Goal: Task Accomplishment & Management: Use online tool/utility

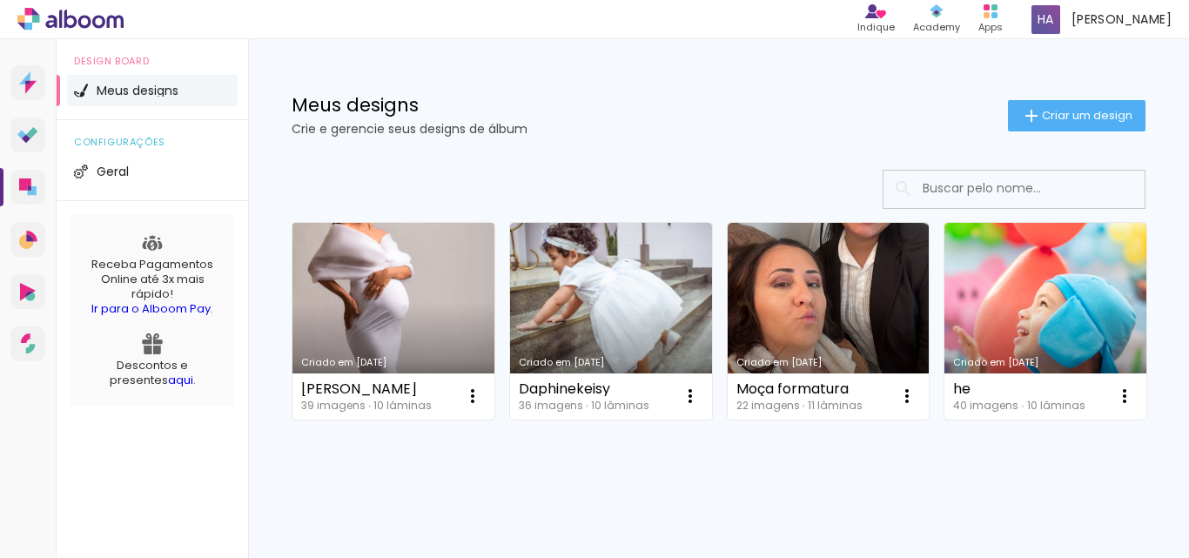
click at [421, 303] on link "Criado em [DATE]" at bounding box center [393, 321] width 202 height 197
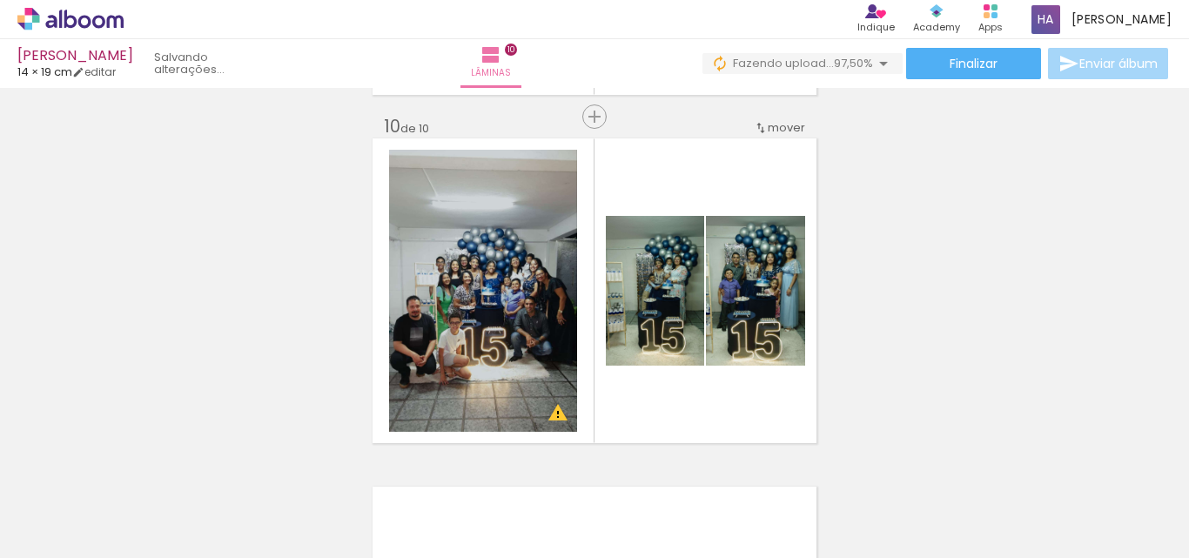
scroll to position [0, 2847]
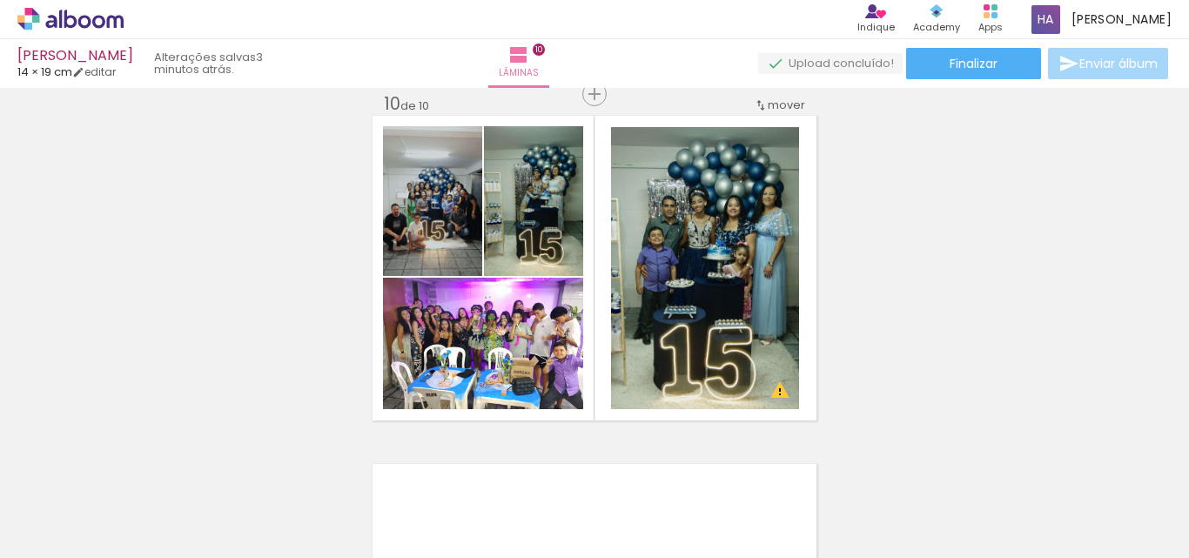
scroll to position [0, 2847]
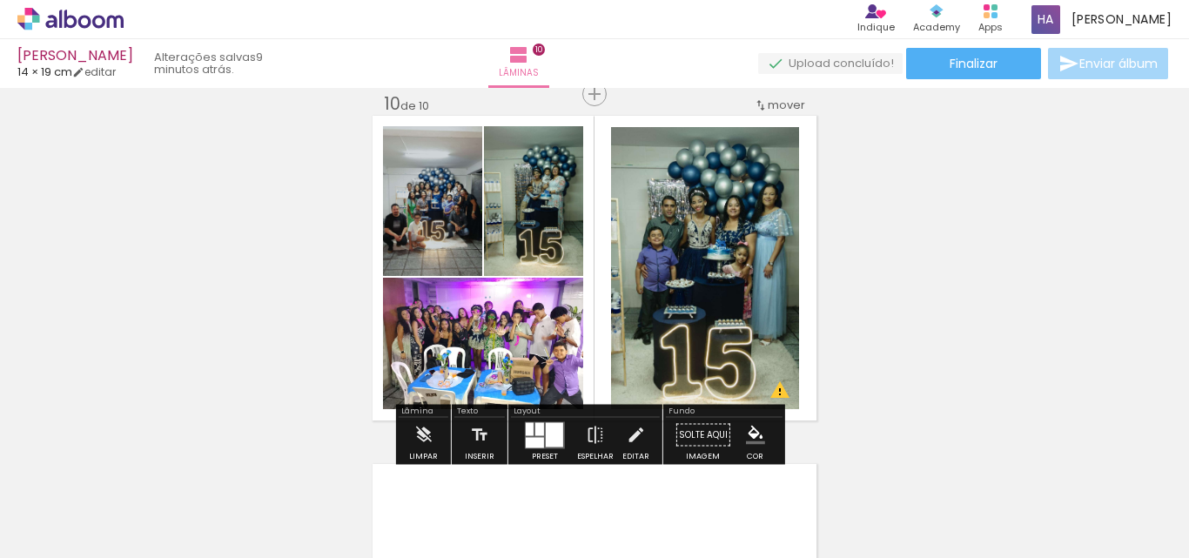
scroll to position [0, 2847]
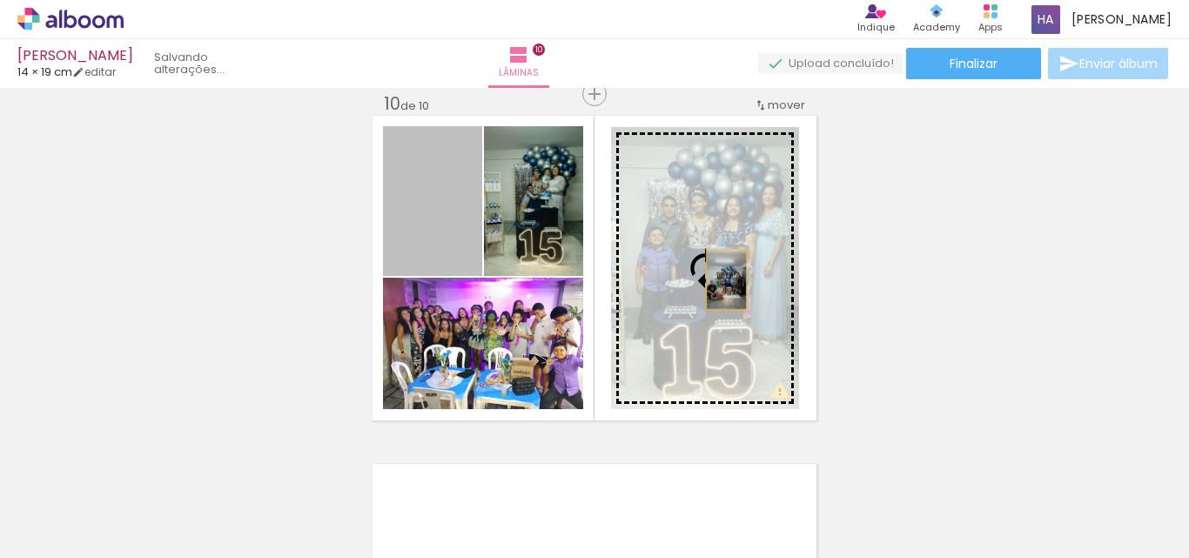
drag, startPoint x: 434, startPoint y: 254, endPoint x: 720, endPoint y: 279, distance: 286.6
click at [0, 0] on slot at bounding box center [0, 0] width 0 height 0
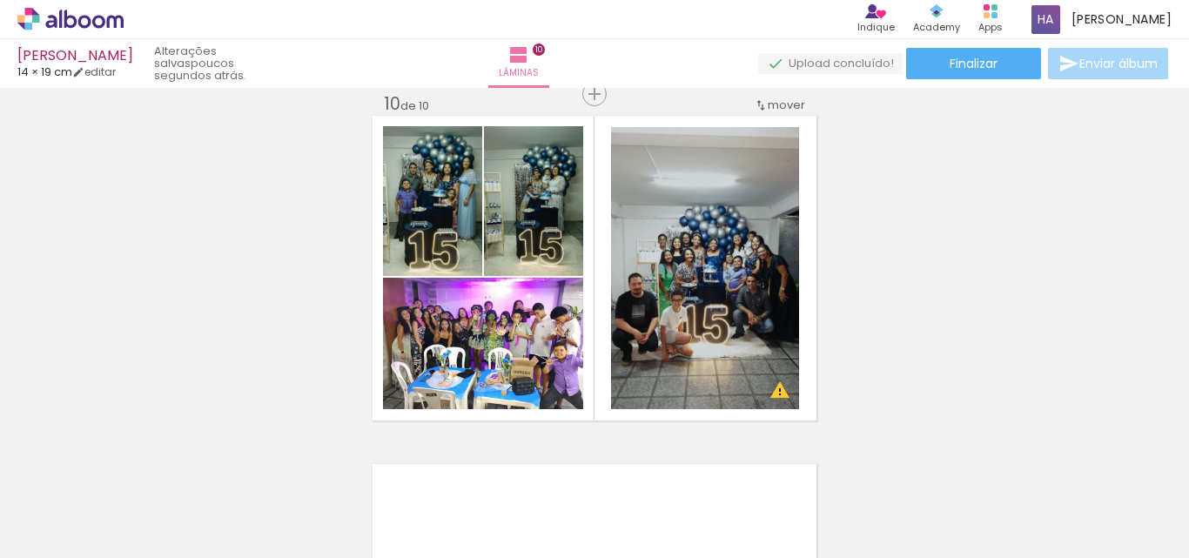
scroll to position [0, 2847]
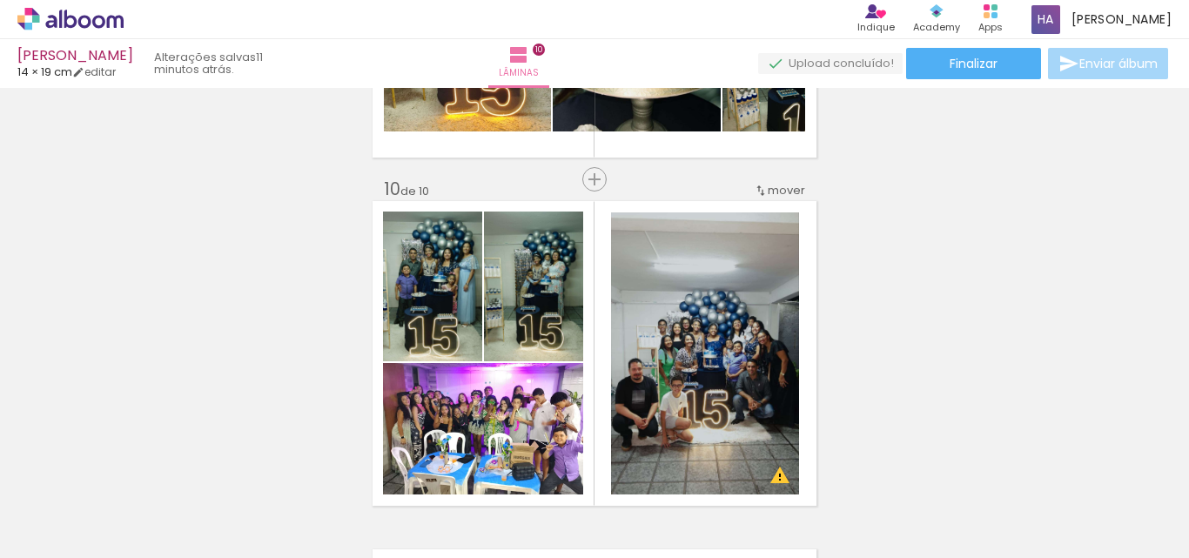
scroll to position [3069, 0]
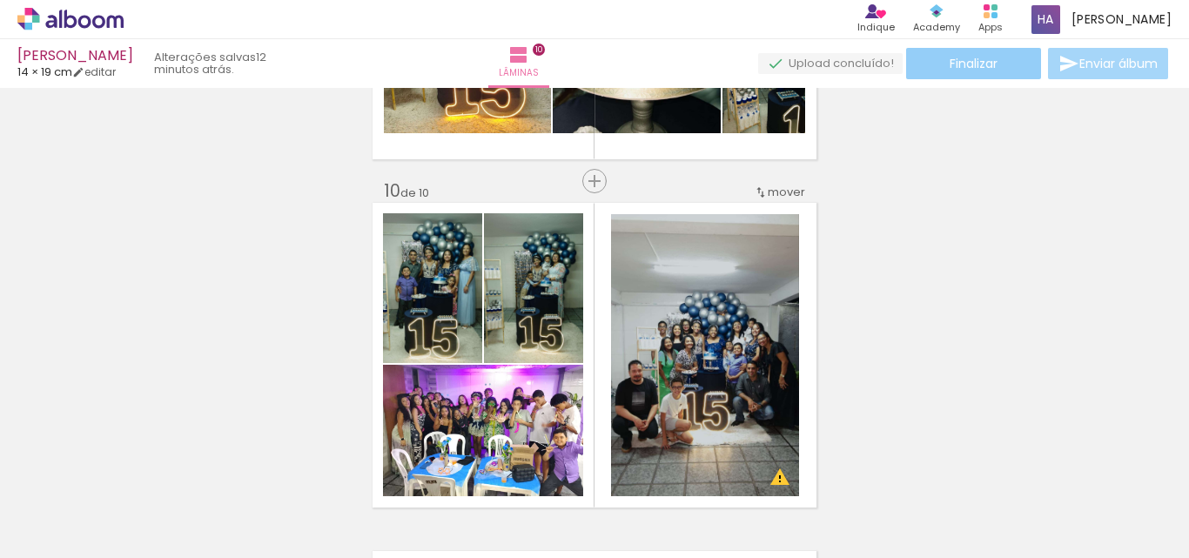
click at [985, 60] on span "Finalizar" at bounding box center [974, 63] width 48 height 12
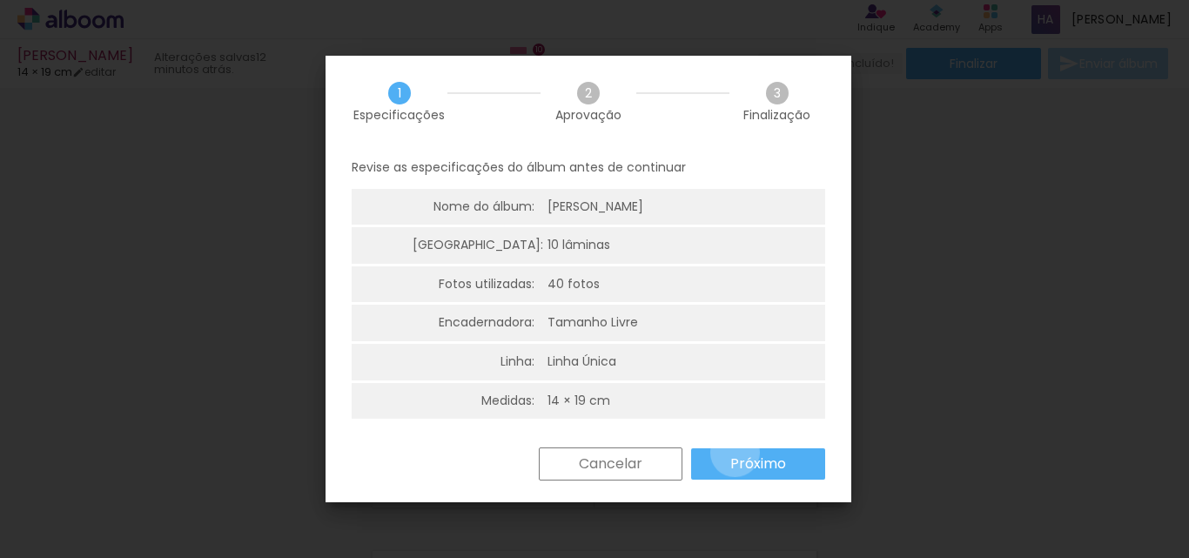
click at [735, 453] on paper-button "Próximo" at bounding box center [758, 463] width 134 height 31
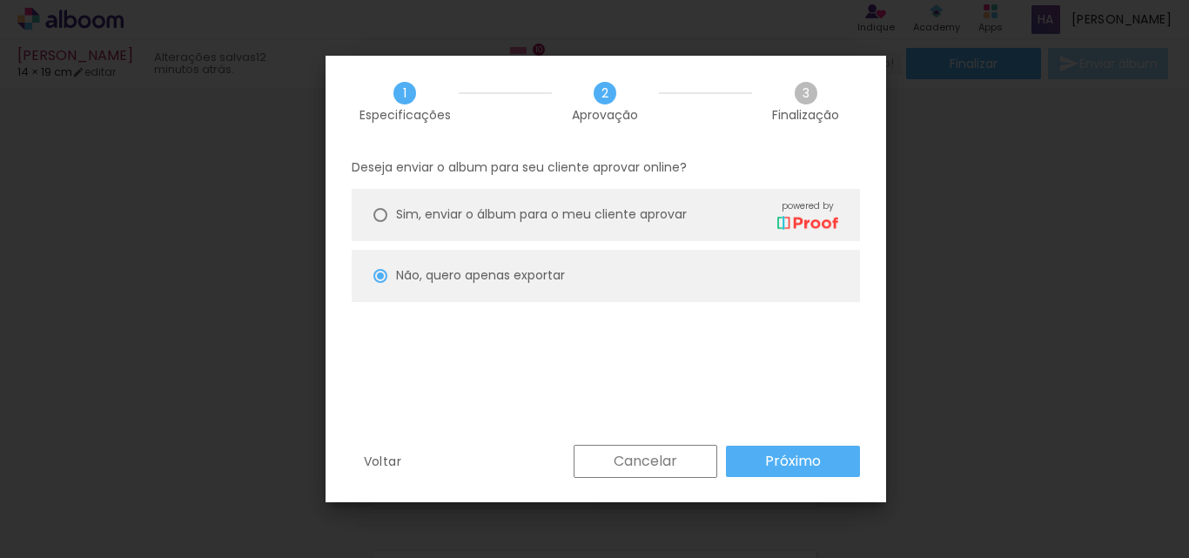
click at [372, 205] on paper-radio-button "Sim, enviar o álbum para o meu cliente aprovar powered by" at bounding box center [606, 215] width 508 height 52
type paper-radio-button "on"
click at [379, 271] on div at bounding box center [380, 276] width 14 height 14
type paper-radio-button "on"
click at [0, 0] on slot "Próximo" at bounding box center [0, 0] width 0 height 0
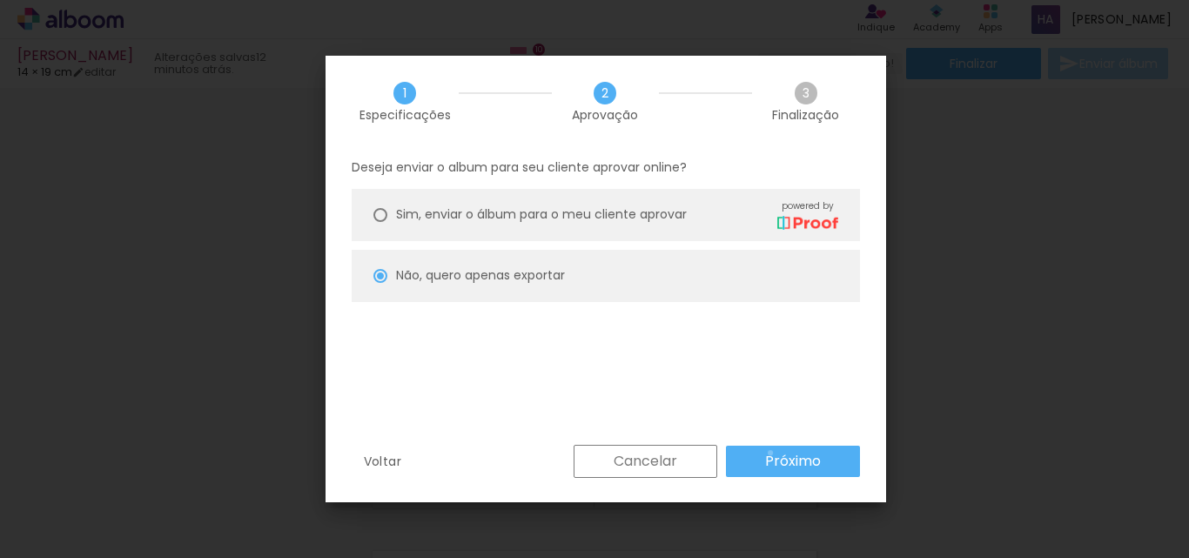
type input "Baixa"
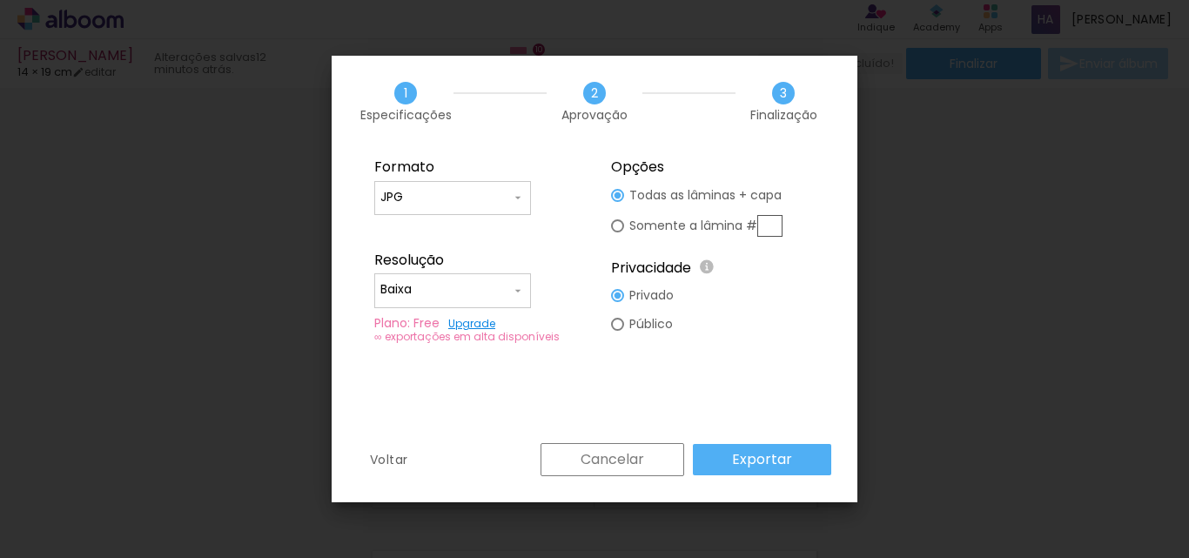
click at [434, 198] on input "JPG" at bounding box center [445, 197] width 131 height 17
click at [417, 238] on paper-item "PDF" at bounding box center [452, 229] width 157 height 35
type input "PDF"
click at [451, 293] on input "Baixa" at bounding box center [445, 289] width 131 height 17
click at [0, 0] on slot "Alta, 300 DPI" at bounding box center [0, 0] width 0 height 0
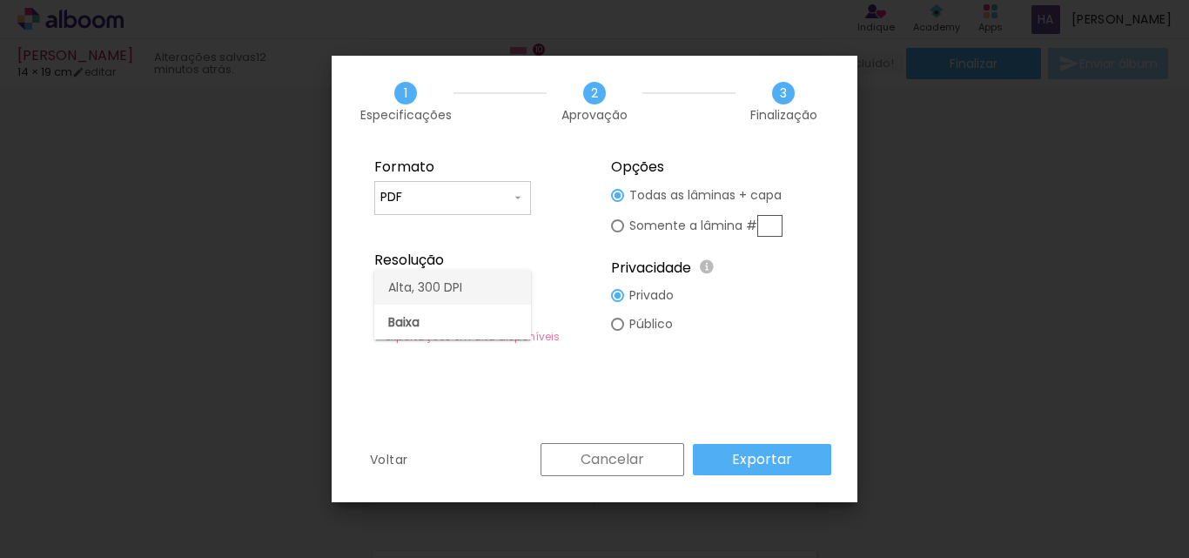
type input "Alta, 300 DPI"
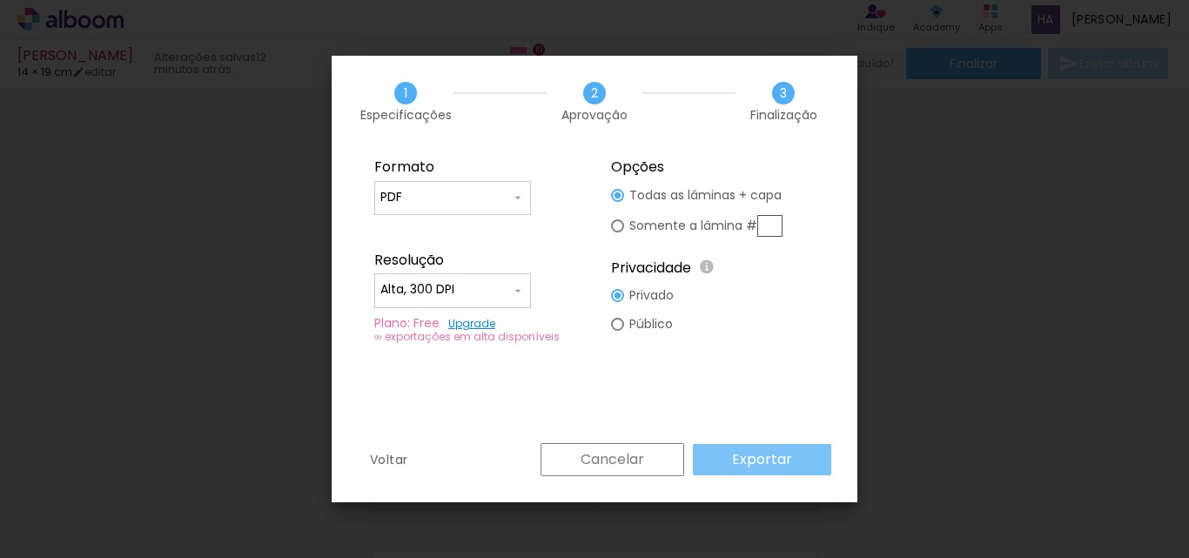
click at [0, 0] on slot "Exportar" at bounding box center [0, 0] width 0 height 0
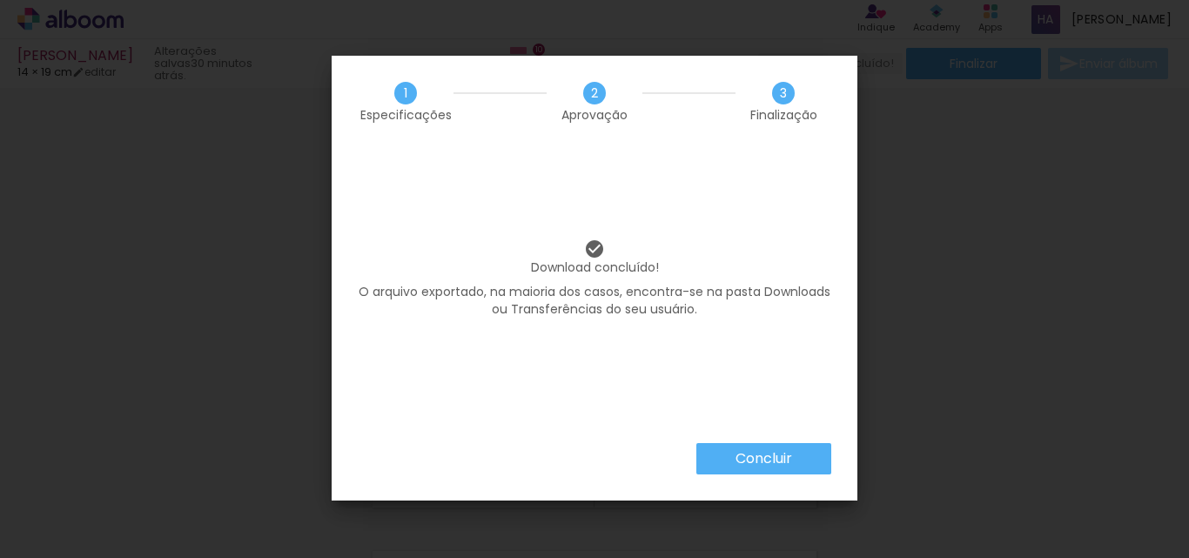
scroll to position [0, 2847]
click at [0, 0] on slot "Concluir" at bounding box center [0, 0] width 0 height 0
